Goal: Information Seeking & Learning: Learn about a topic

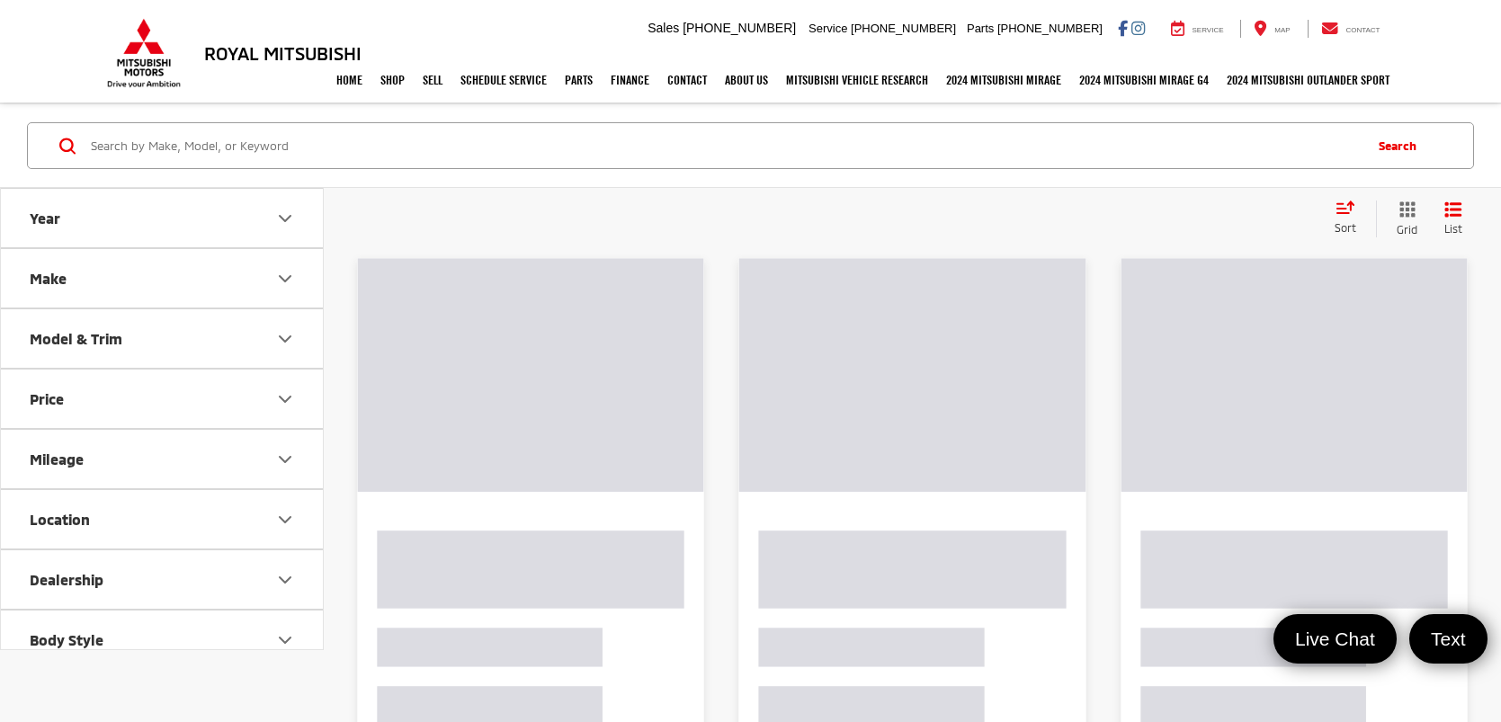
click at [394, 139] on input "Search by Make, Model, or Keyword" at bounding box center [725, 145] width 1272 height 43
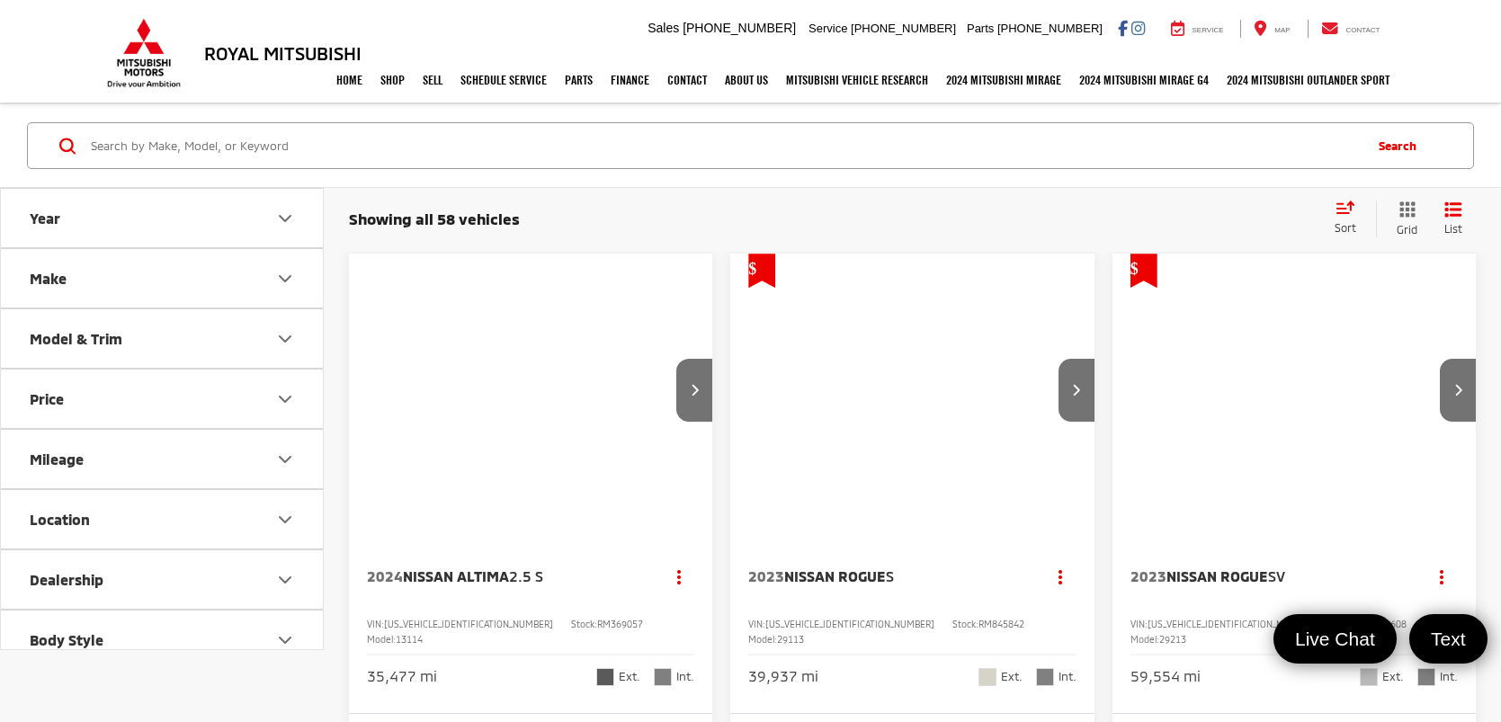
click at [265, 154] on input "Search by Make, Model, or Keyword" at bounding box center [725, 145] width 1272 height 43
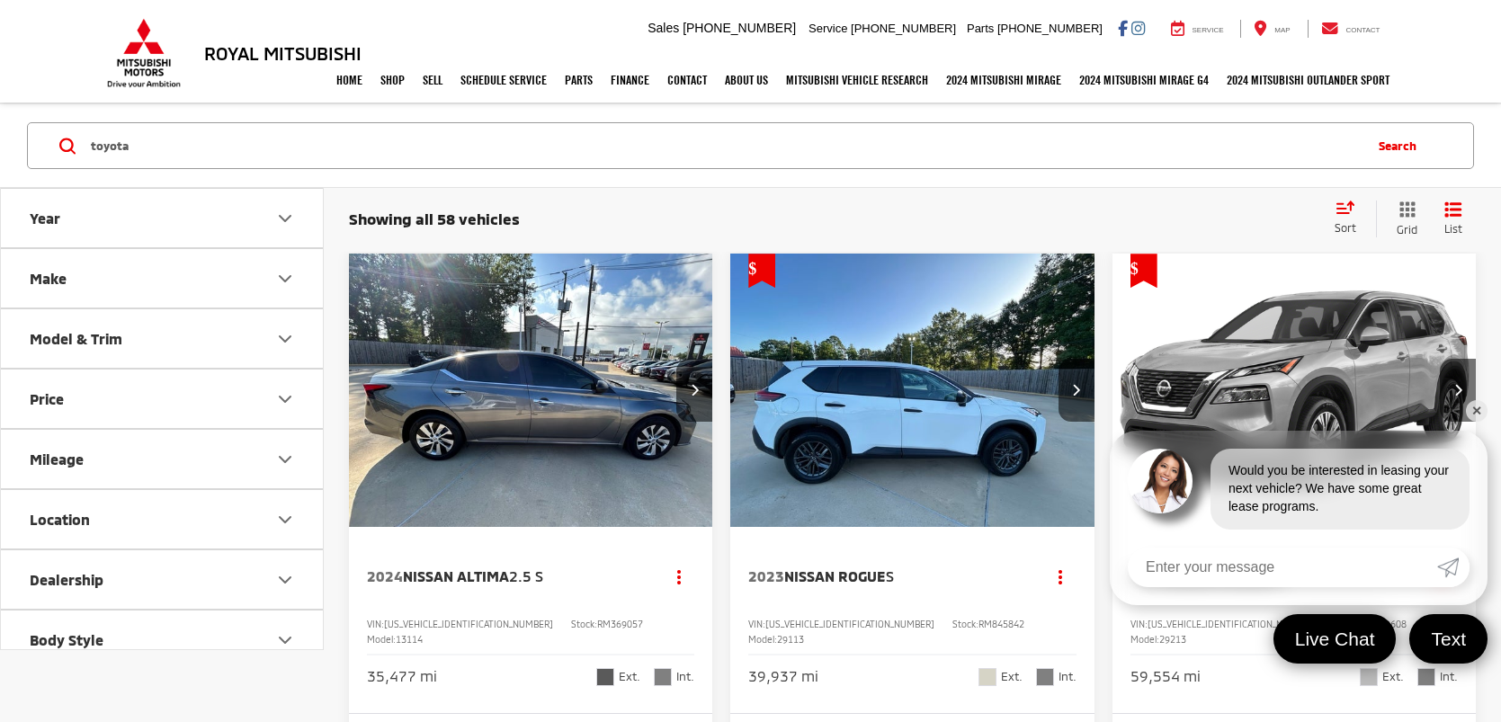
type input "toyota"
click at [1399, 148] on button "Search" at bounding box center [1402, 145] width 82 height 45
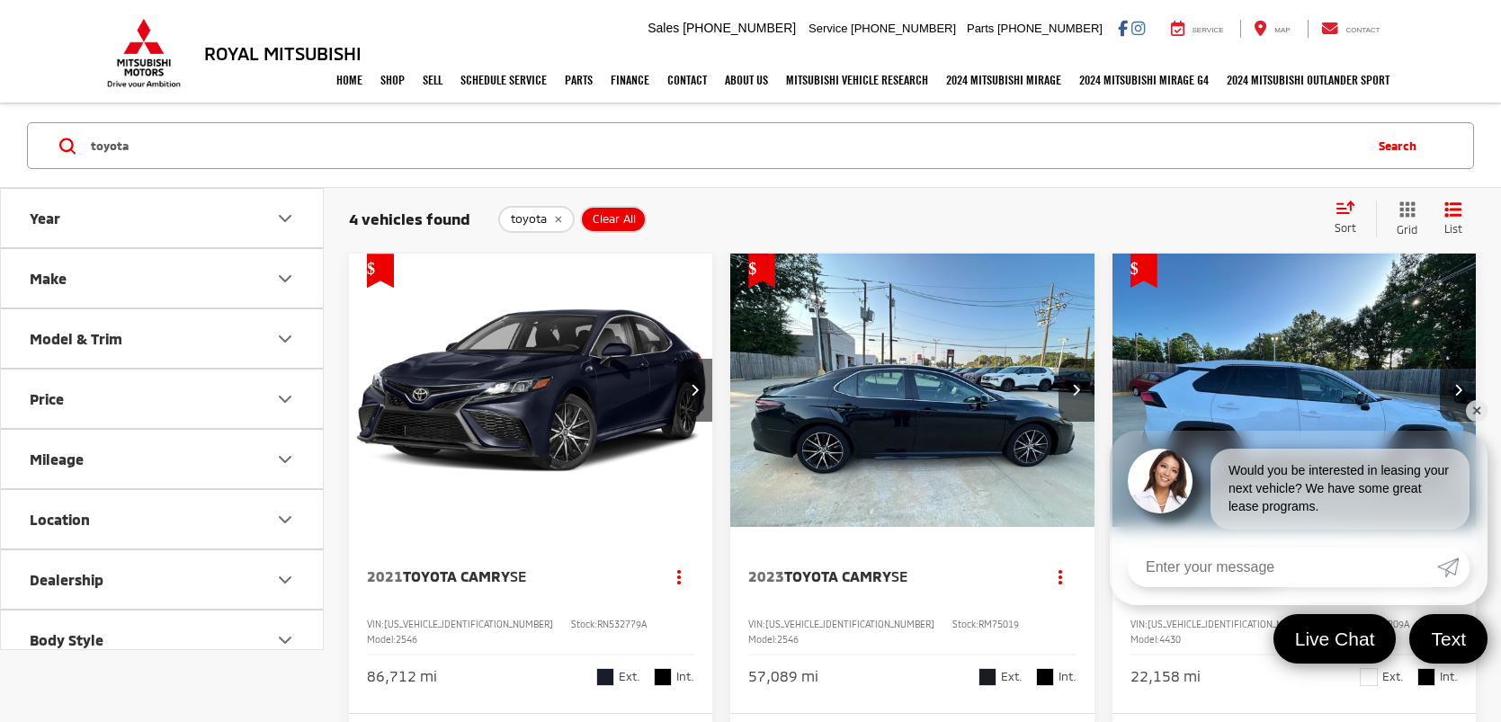
click at [1480, 414] on link "✕" at bounding box center [1477, 411] width 22 height 22
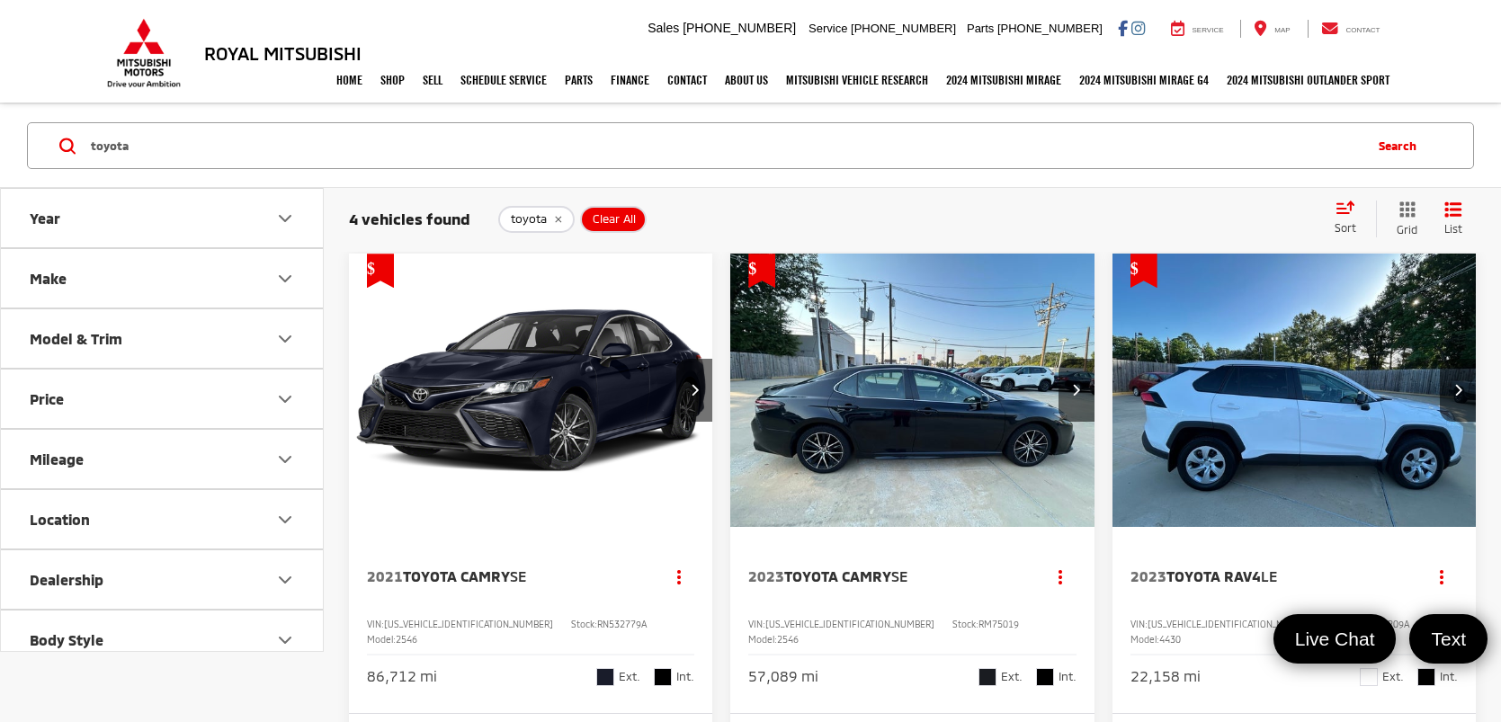
scroll to position [11, 0]
